Goal: Transaction & Acquisition: Purchase product/service

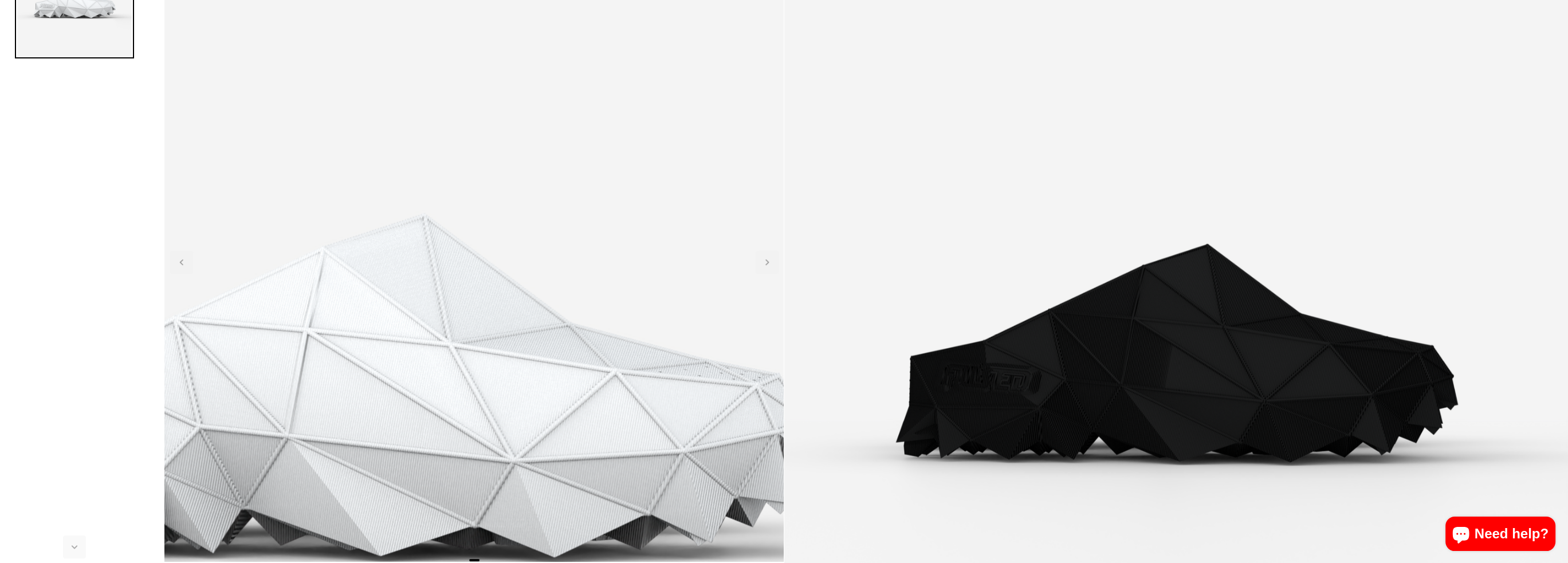
scroll to position [287, 0]
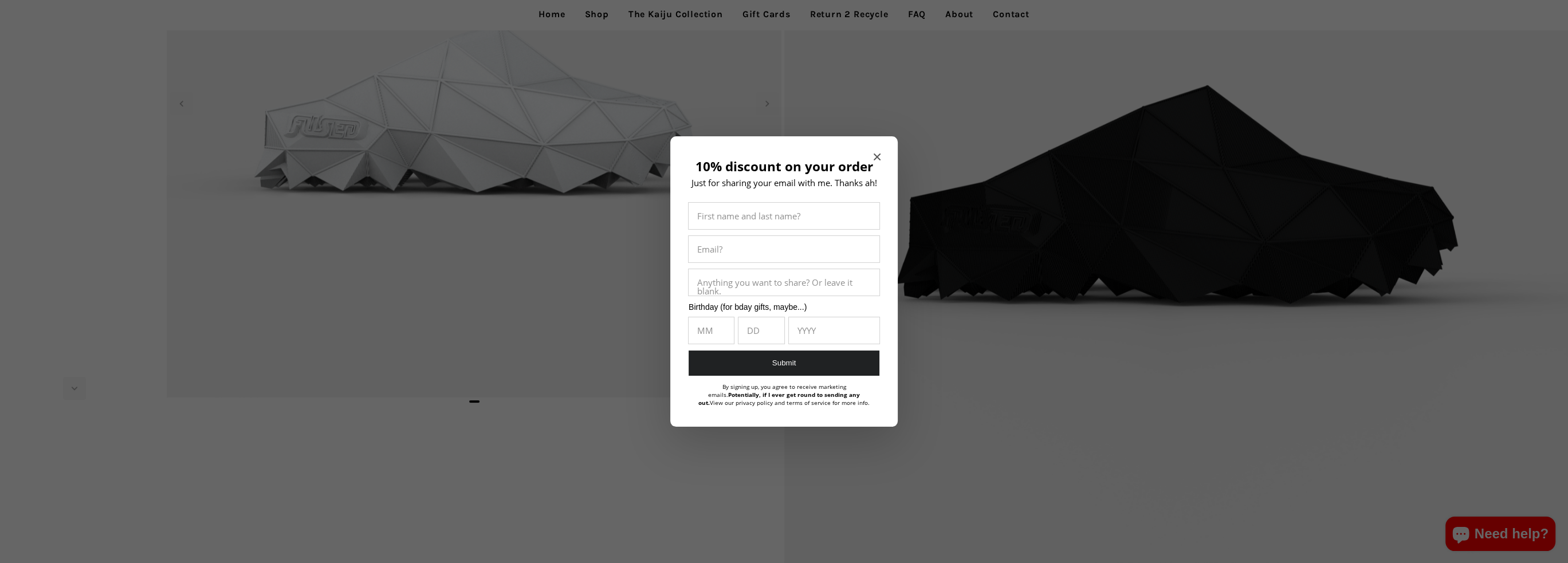
drag, startPoint x: 1192, startPoint y: 371, endPoint x: 1181, endPoint y: 359, distance: 16.3
click at [1192, 371] on div at bounding box center [784, 281] width 1568 height 563
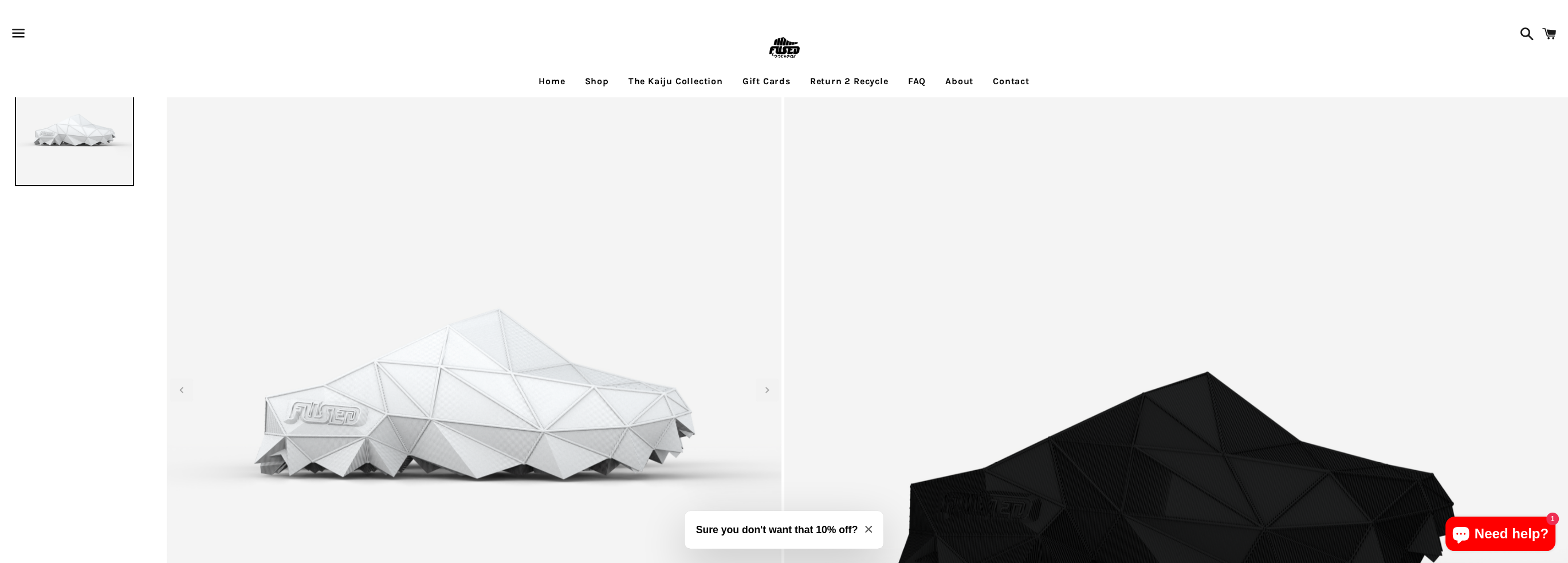
scroll to position [57, 0]
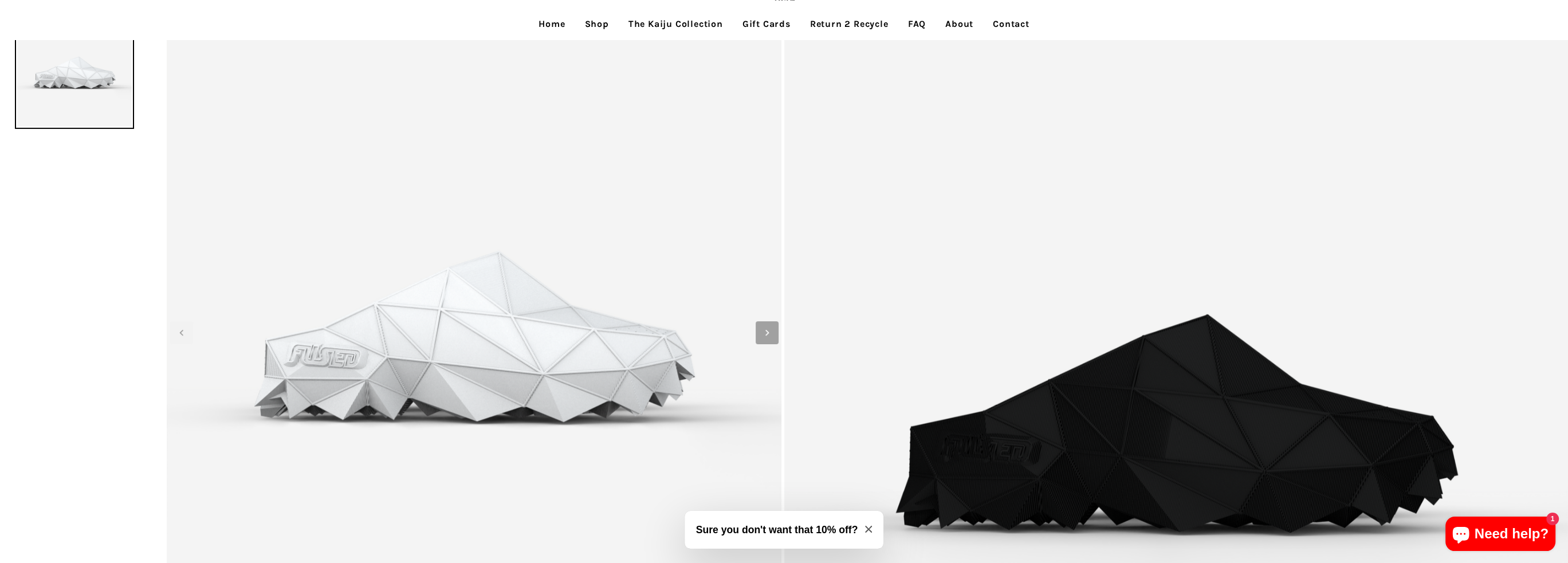
click at [768, 334] on icon "Next slide" at bounding box center [767, 332] width 13 height 13
click at [767, 335] on icon "Next slide" at bounding box center [767, 332] width 13 height 13
click at [770, 337] on icon "Next slide" at bounding box center [767, 332] width 13 height 13
click at [183, 338] on span "Previous slide" at bounding box center [182, 333] width 23 height 23
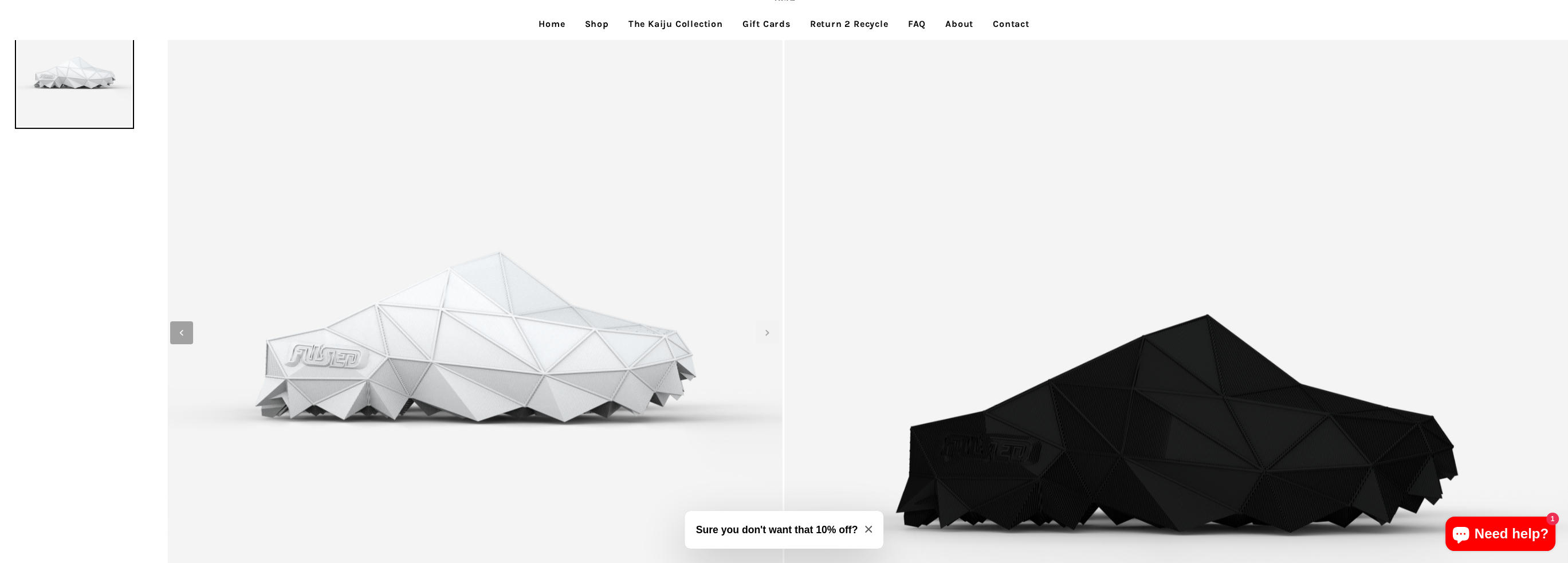
click at [185, 338] on span "Previous slide" at bounding box center [182, 333] width 23 height 23
click at [766, 334] on icon "Next slide" at bounding box center [767, 332] width 4 height 5
click at [767, 334] on icon "Next slide" at bounding box center [767, 332] width 13 height 13
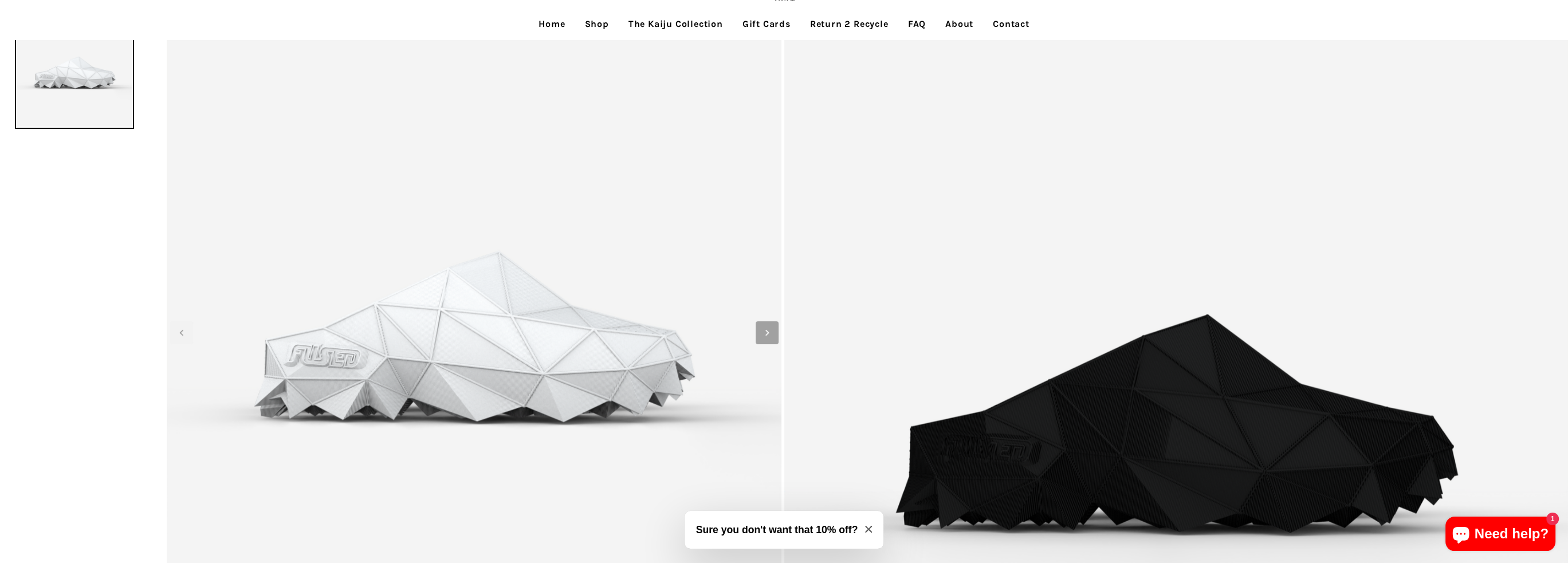
click at [767, 334] on icon "Next slide" at bounding box center [767, 332] width 13 height 13
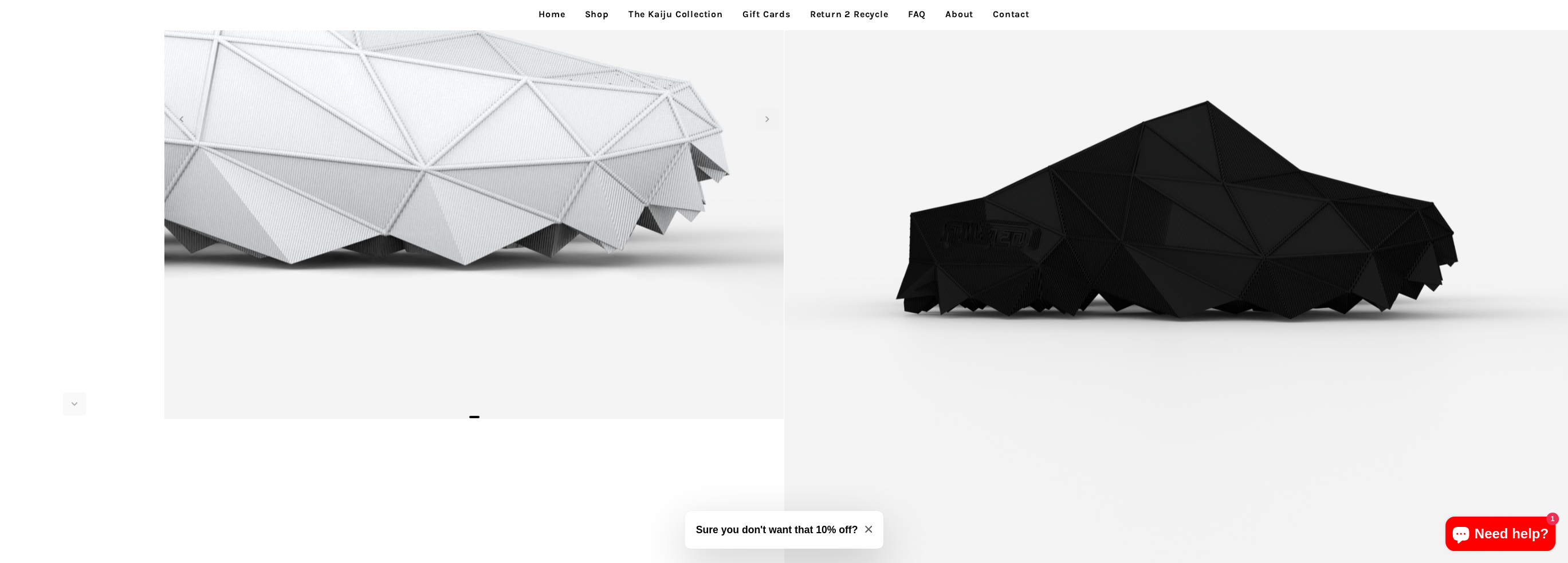
scroll to position [0, 0]
